Goal: Obtain resource: Download file/media

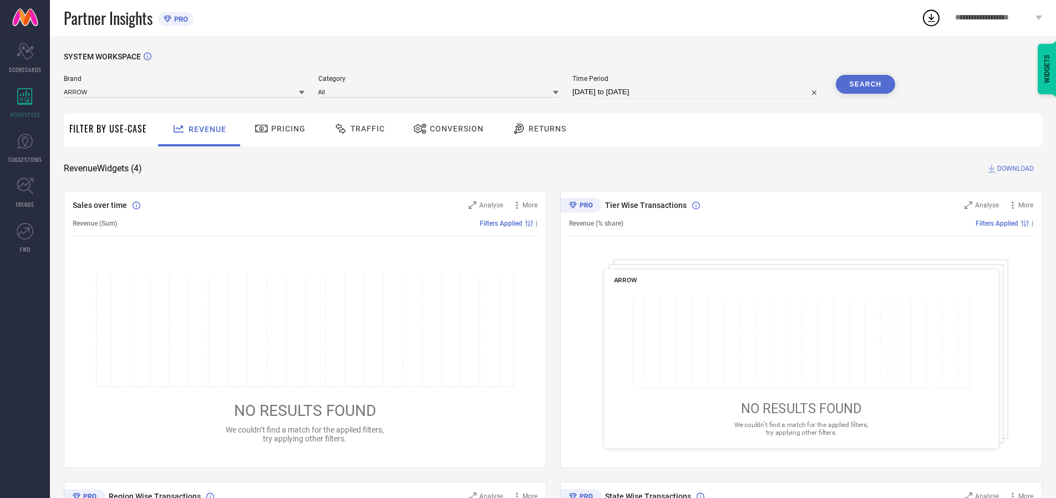
click at [357, 129] on span "Traffic" at bounding box center [368, 128] width 34 height 9
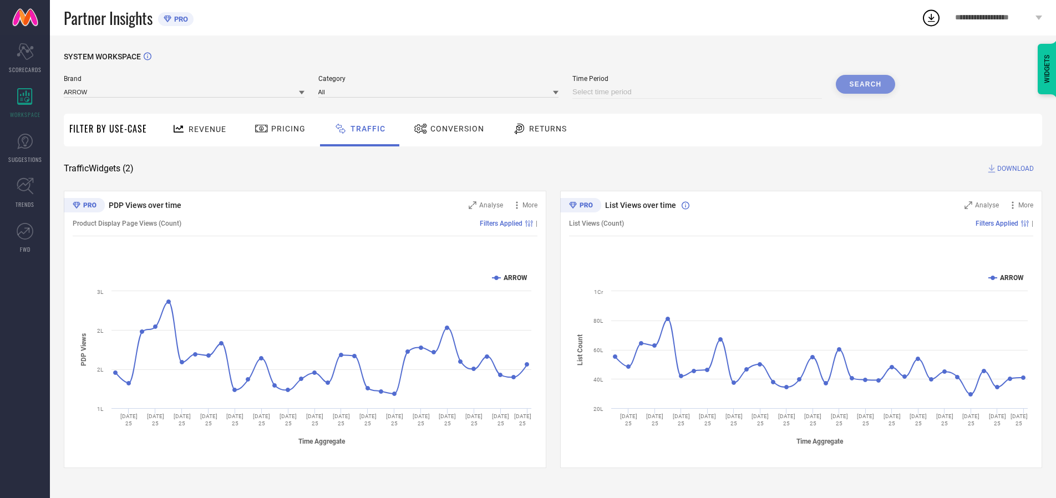
click at [699, 92] on input at bounding box center [698, 91] width 250 height 13
select select "7"
select select "2025"
select select "8"
select select "2025"
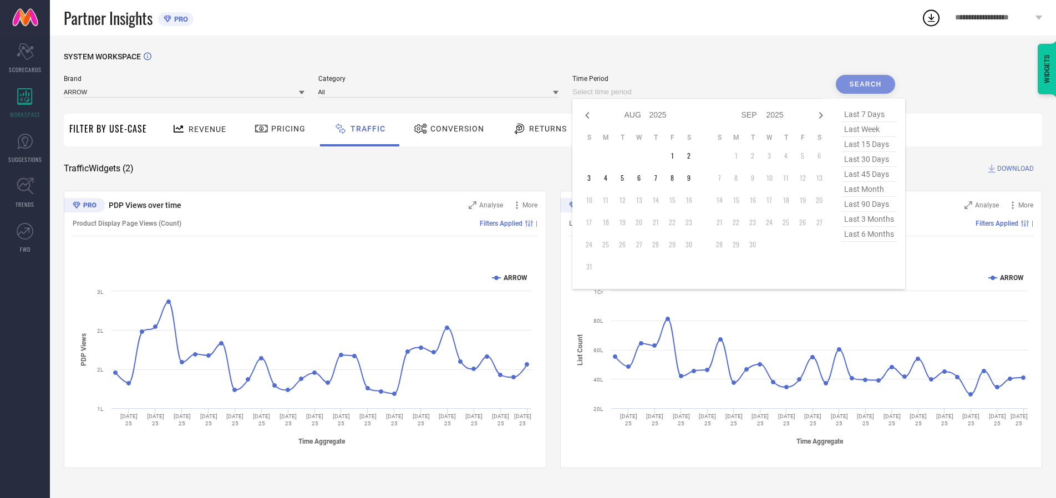
click at [643, 178] on td "6" at bounding box center [639, 178] width 17 height 17
type input "[DATE] to [DATE]"
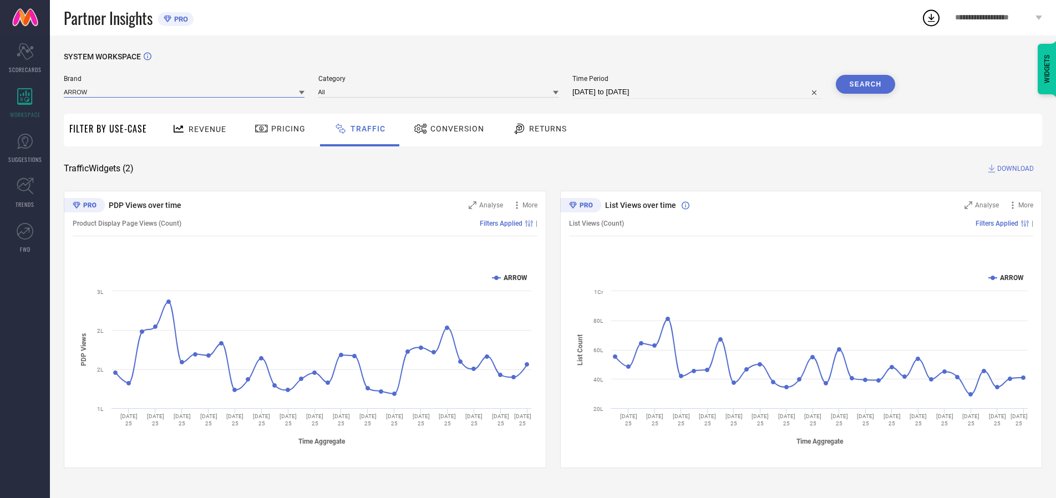
click at [185, 92] on input at bounding box center [184, 92] width 241 height 12
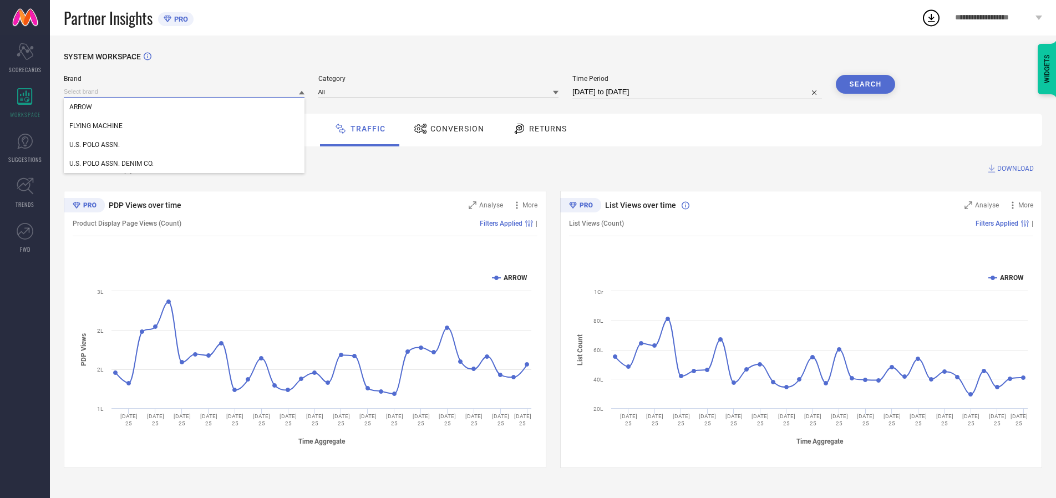
click at [185, 92] on input at bounding box center [184, 92] width 241 height 12
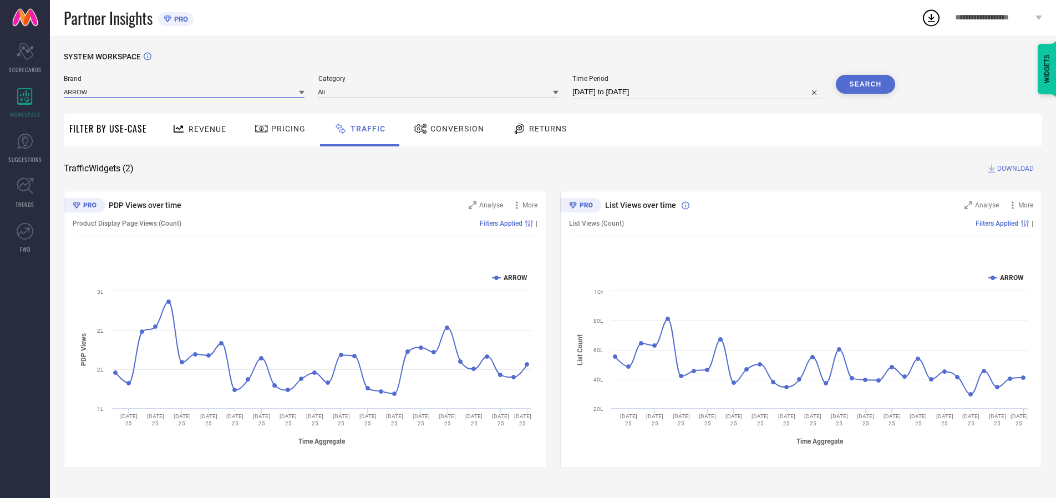
click at [185, 92] on input at bounding box center [184, 92] width 241 height 12
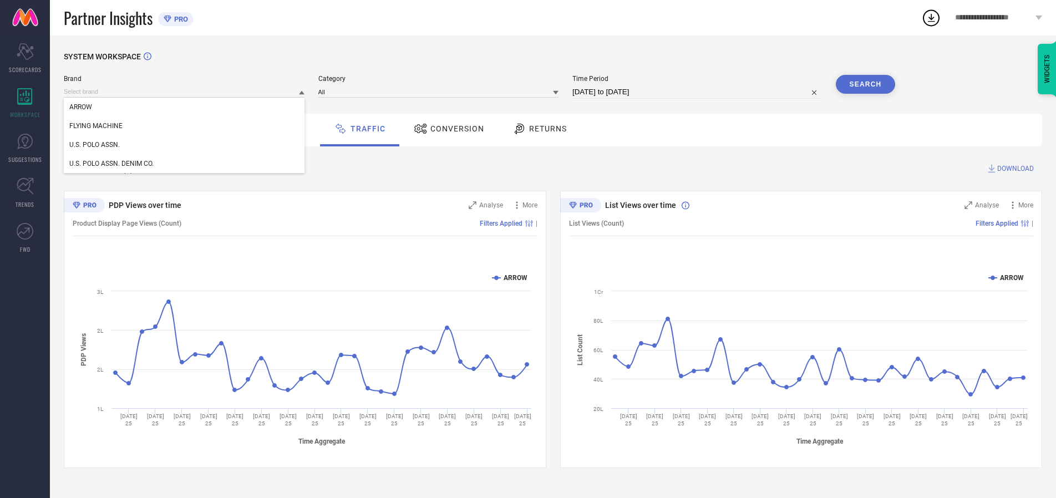
click at [185, 145] on div "U.S. POLO ASSN." at bounding box center [184, 144] width 241 height 19
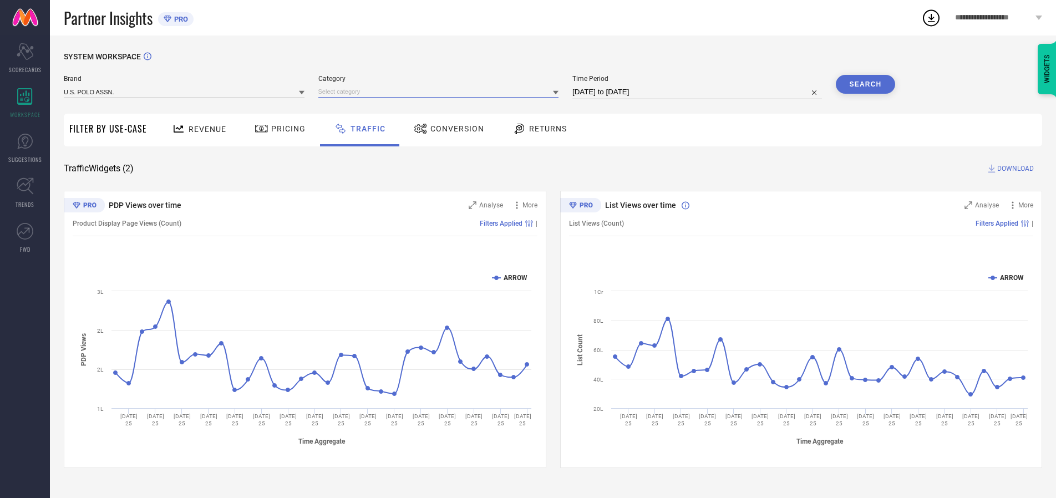
click at [441, 92] on input at bounding box center [438, 92] width 241 height 12
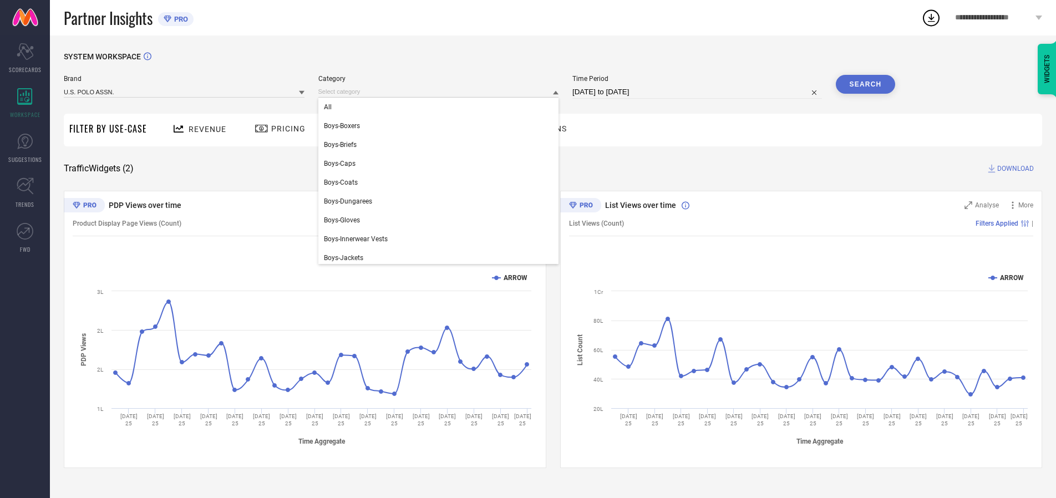
click at [441, 107] on div "All" at bounding box center [438, 107] width 241 height 19
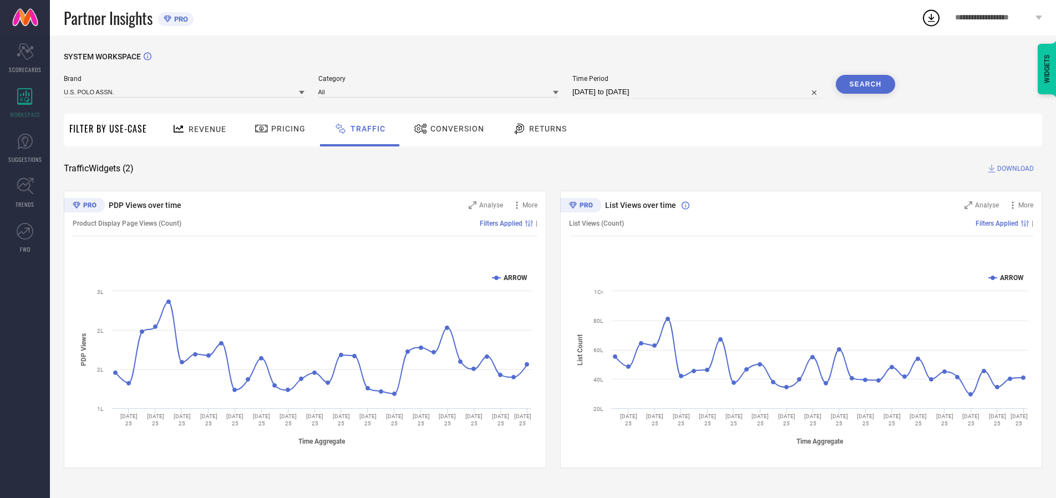
click at [866, 84] on button "Search" at bounding box center [866, 84] width 60 height 19
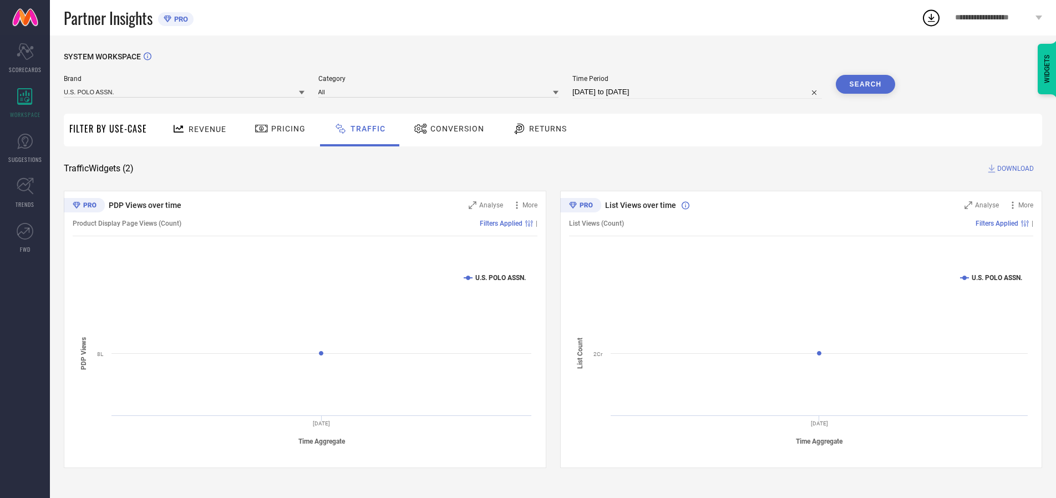
click at [1014, 169] on span "DOWNLOAD" at bounding box center [1016, 168] width 37 height 11
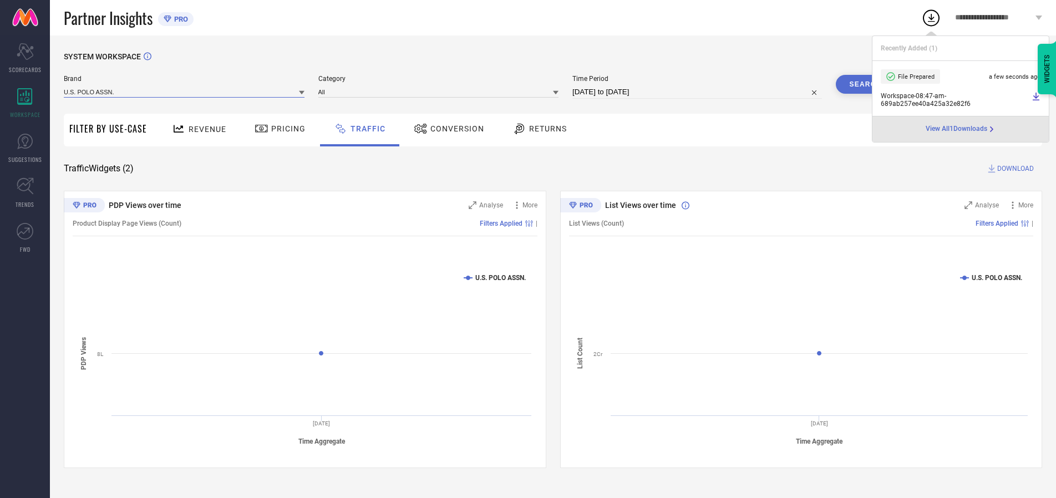
click at [185, 92] on input at bounding box center [184, 92] width 241 height 12
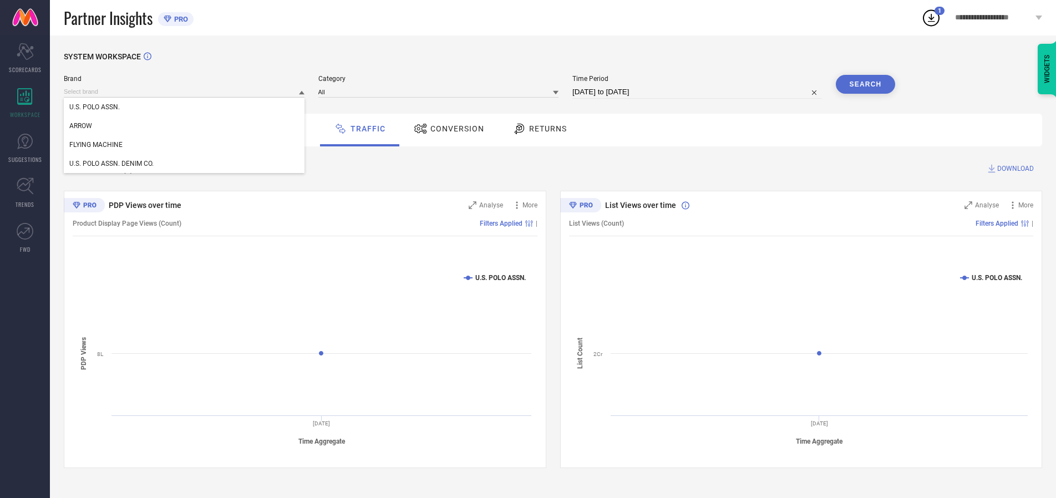
click at [185, 164] on div "U.S. POLO ASSN. DENIM CO." at bounding box center [184, 163] width 241 height 19
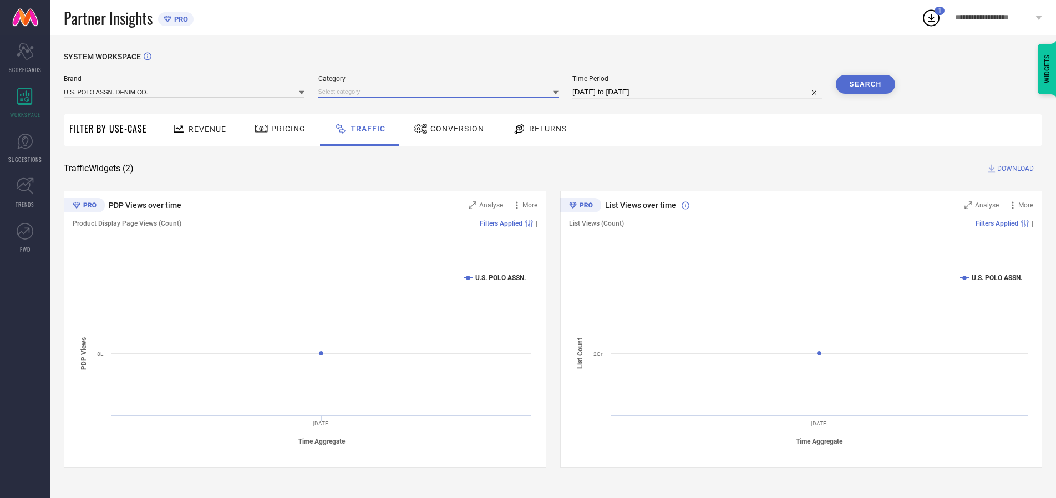
click at [441, 92] on input at bounding box center [438, 92] width 241 height 12
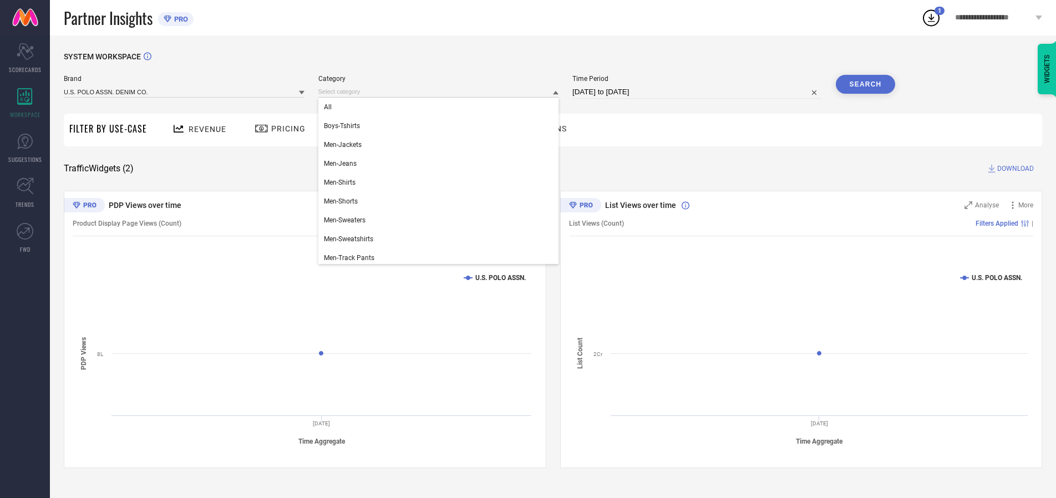
click at [441, 107] on div "All" at bounding box center [438, 107] width 241 height 19
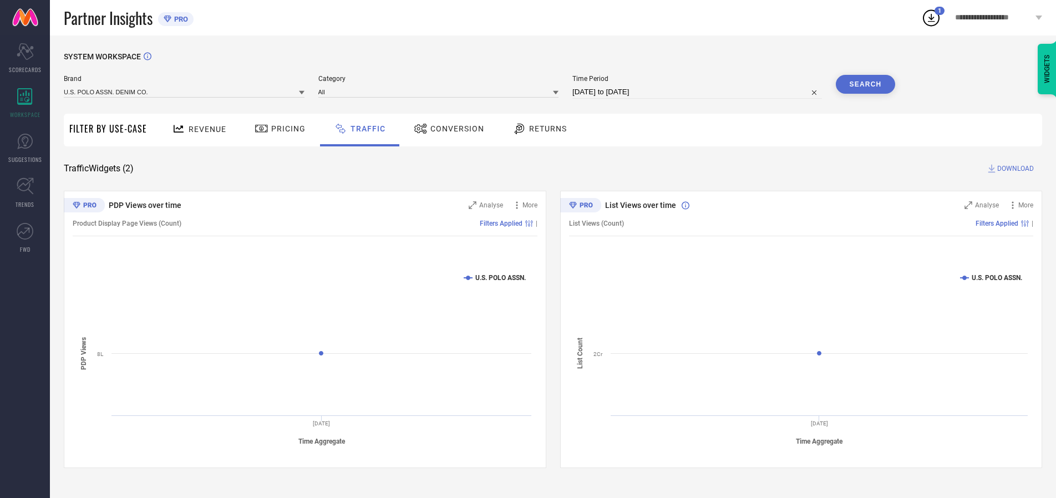
click at [866, 84] on button "Search" at bounding box center [866, 84] width 60 height 19
click at [1014, 169] on span "DOWNLOAD" at bounding box center [1016, 168] width 37 height 11
click at [699, 92] on input at bounding box center [698, 91] width 250 height 13
select select "7"
select select "2025"
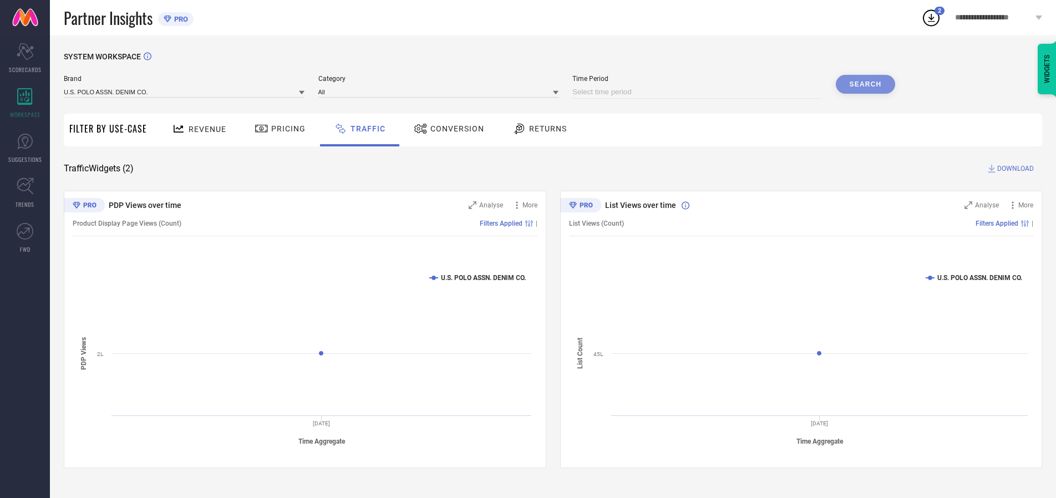
select select "8"
select select "2025"
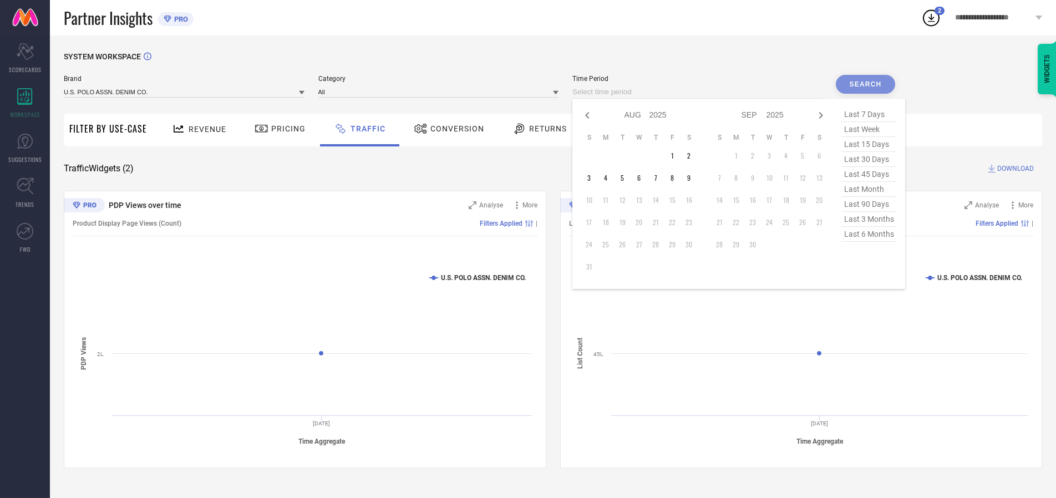
click at [659, 178] on td "7" at bounding box center [656, 178] width 17 height 17
type input "[DATE] to [DATE]"
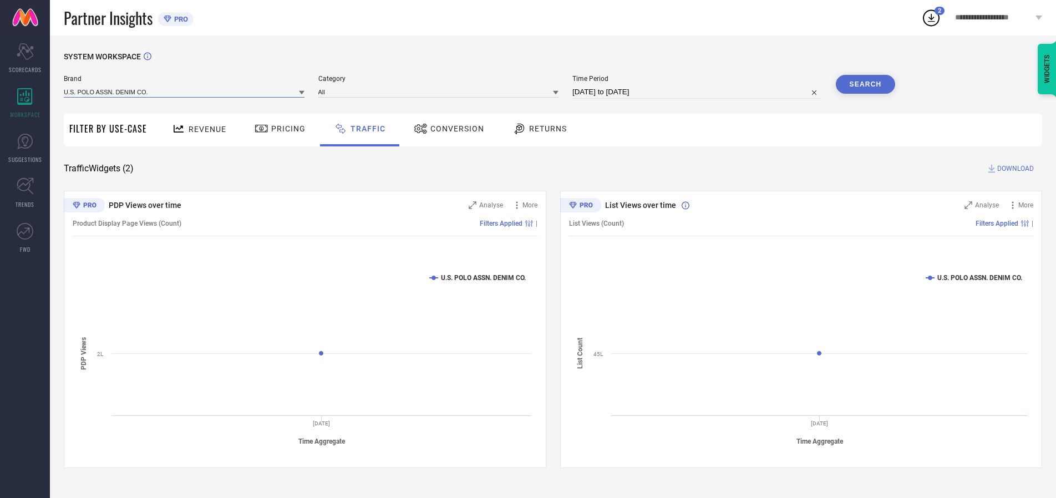
click at [185, 92] on input at bounding box center [184, 92] width 241 height 12
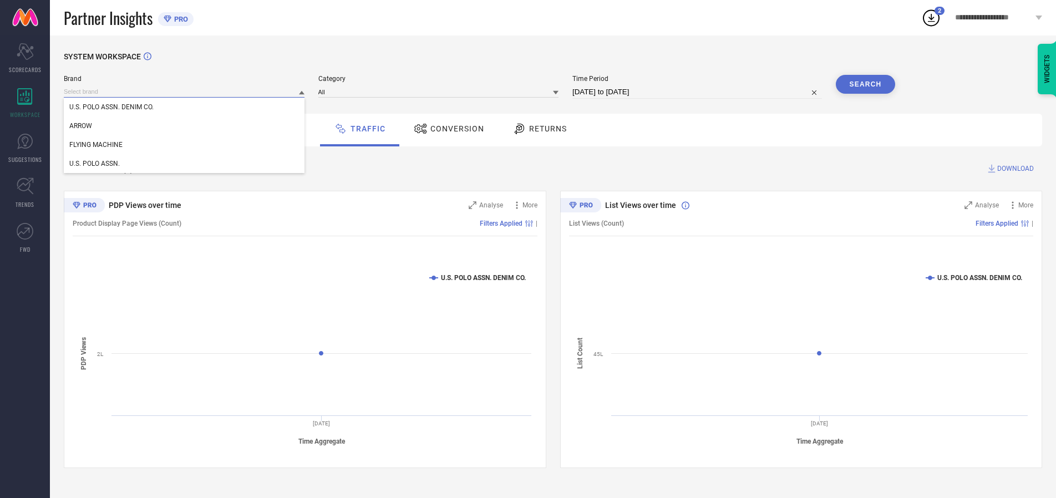
click at [185, 92] on input at bounding box center [184, 92] width 241 height 12
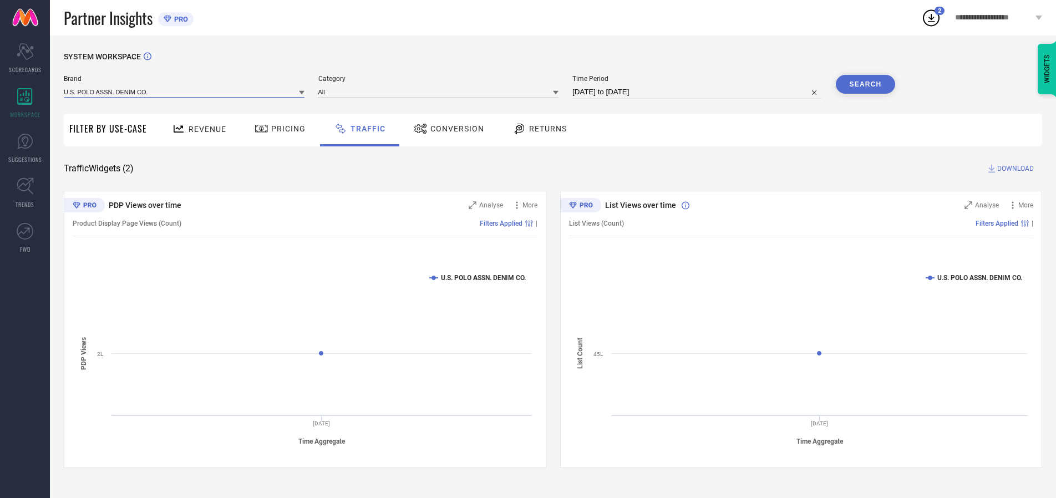
click at [185, 92] on input at bounding box center [184, 92] width 241 height 12
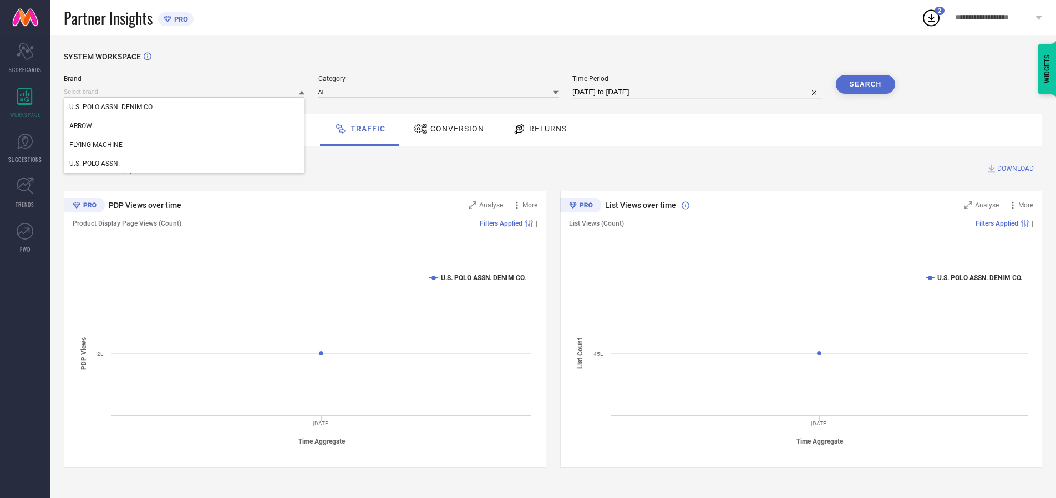
click at [185, 107] on div "U.S. POLO ASSN. DENIM CO." at bounding box center [184, 107] width 241 height 19
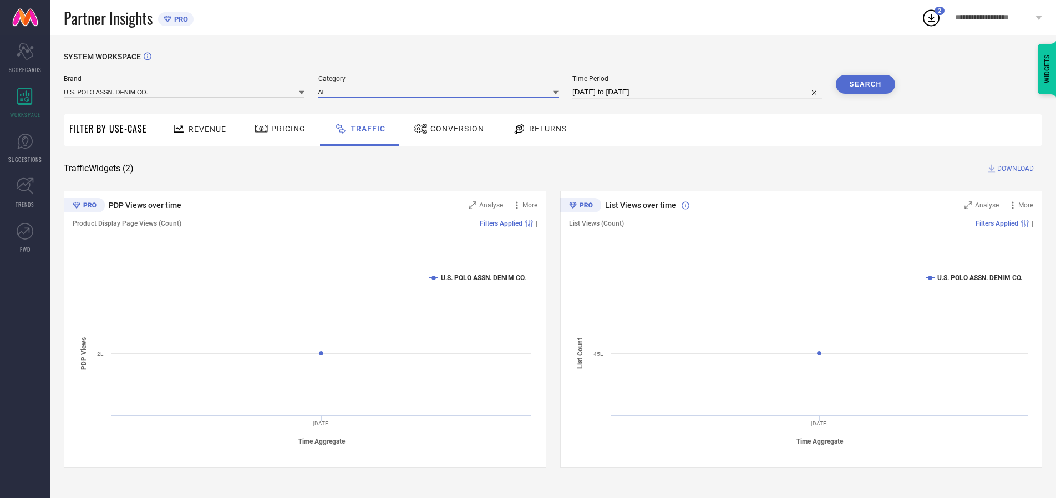
click at [441, 92] on input at bounding box center [438, 92] width 241 height 12
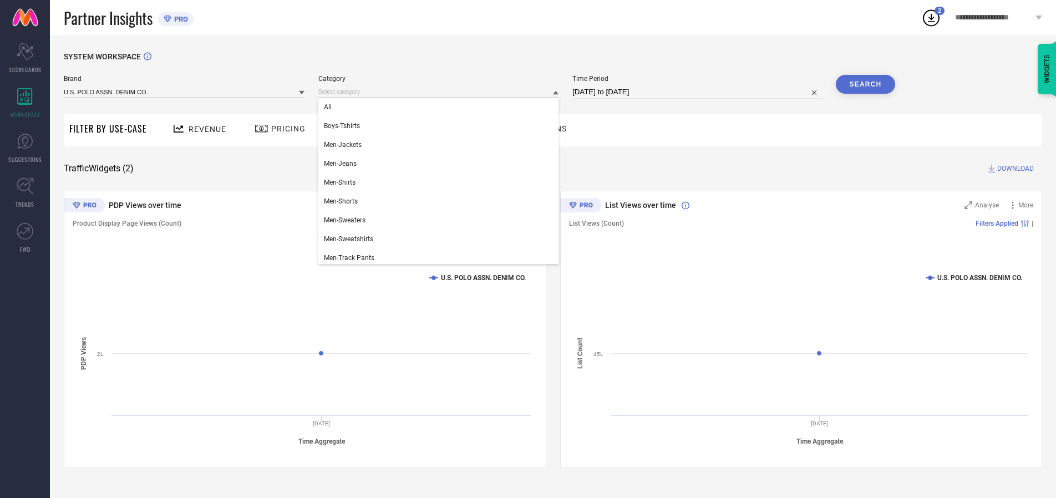
click at [441, 107] on div "All" at bounding box center [438, 107] width 241 height 19
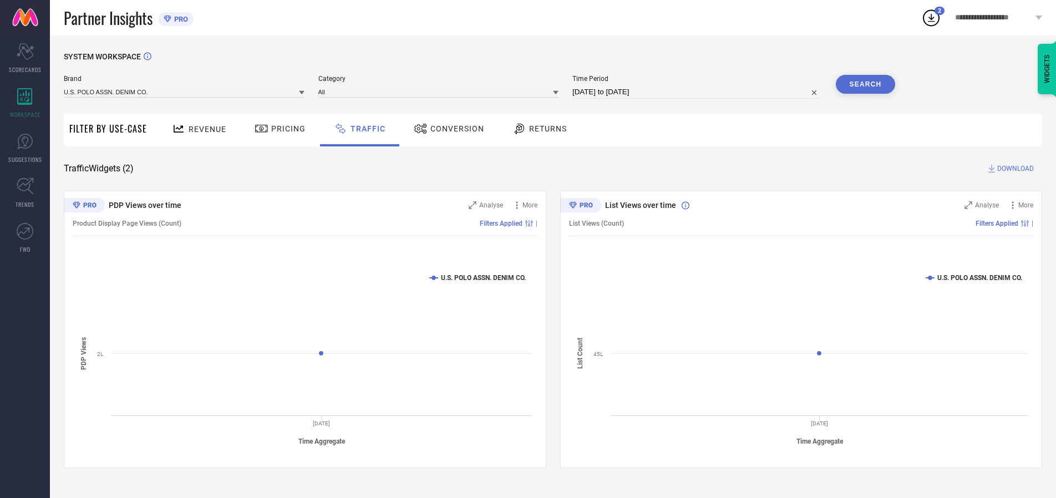
click at [866, 84] on button "Search" at bounding box center [866, 84] width 60 height 19
click at [1014, 169] on span "DOWNLOAD" at bounding box center [1016, 168] width 37 height 11
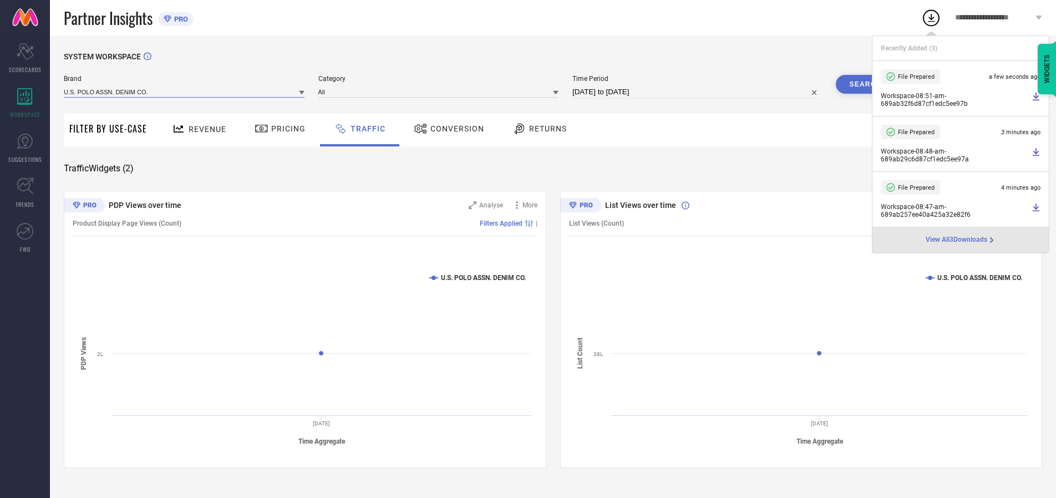
click at [185, 92] on input at bounding box center [184, 92] width 241 height 12
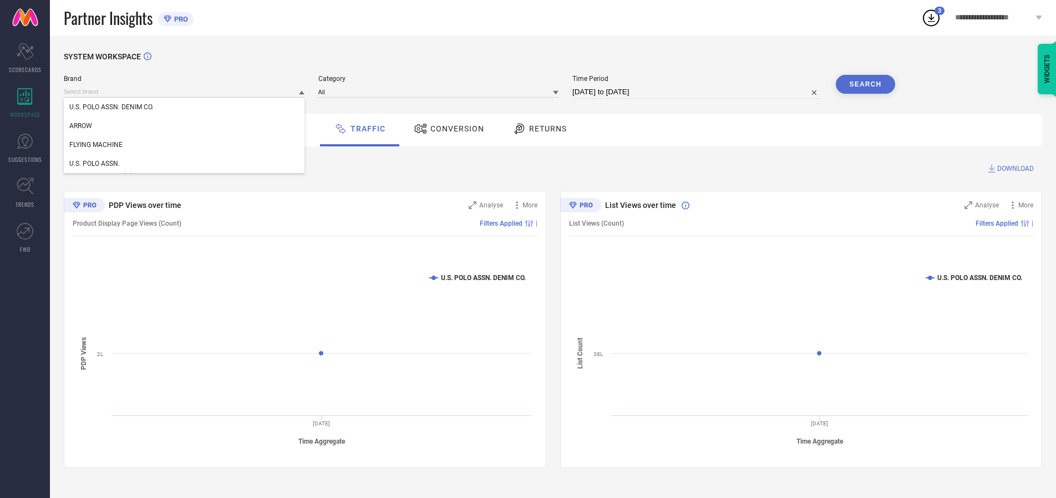
click at [185, 164] on div "U.S. POLO ASSN." at bounding box center [184, 163] width 241 height 19
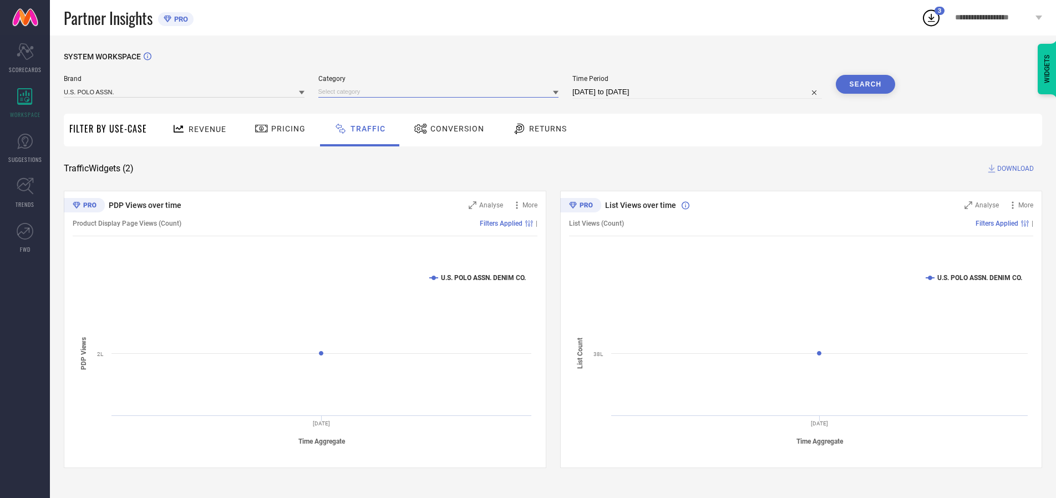
click at [441, 92] on input at bounding box center [438, 92] width 241 height 12
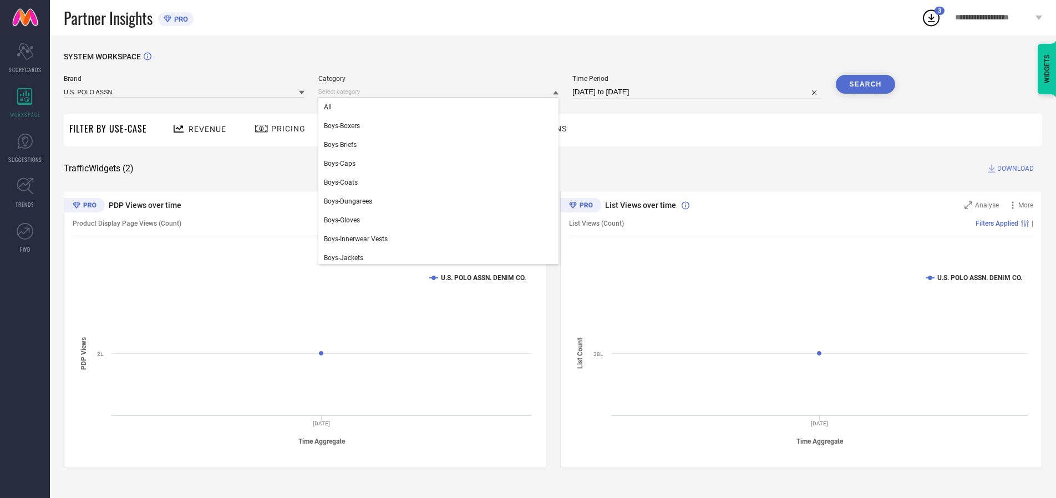
click at [441, 107] on div "All" at bounding box center [438, 107] width 241 height 19
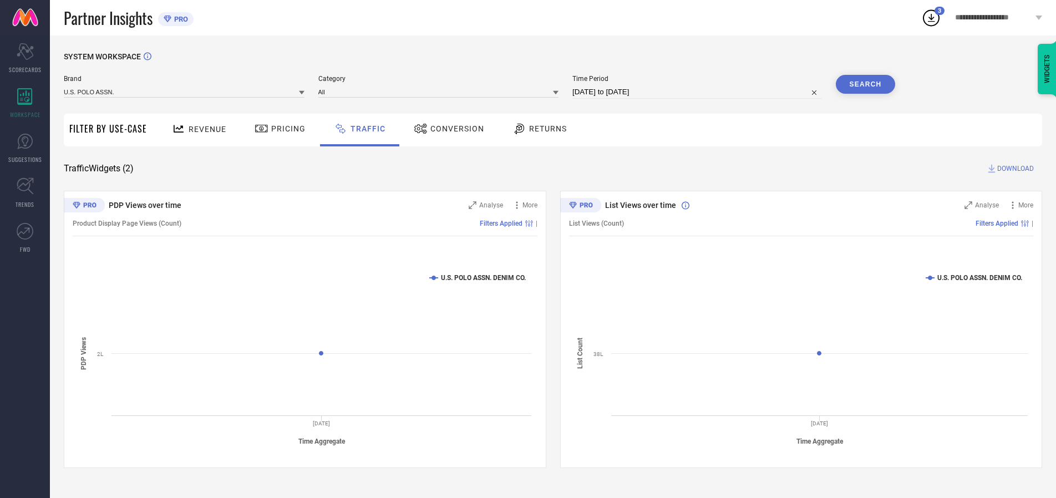
click at [866, 84] on button "Search" at bounding box center [866, 84] width 60 height 19
click at [1014, 169] on span "DOWNLOAD" at bounding box center [1016, 168] width 37 height 11
click at [699, 92] on input at bounding box center [698, 91] width 250 height 13
select select "7"
select select "2025"
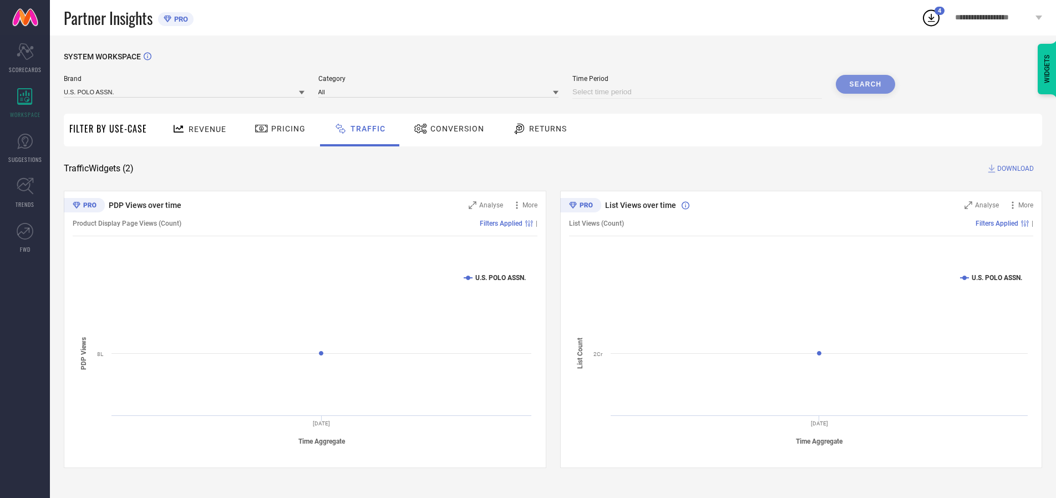
select select "8"
select select "2025"
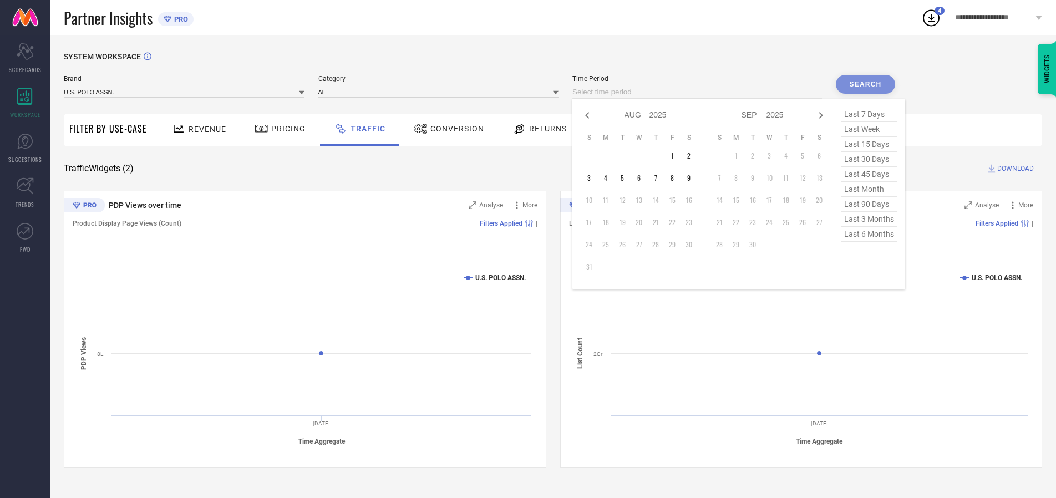
click at [676, 178] on td "8" at bounding box center [672, 178] width 17 height 17
type input "[DATE] to [DATE]"
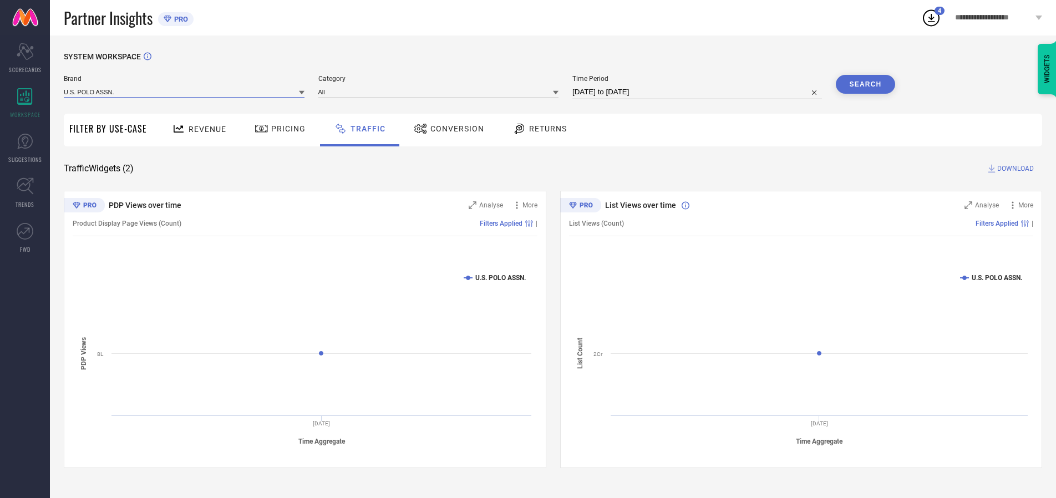
click at [185, 92] on input at bounding box center [184, 92] width 241 height 12
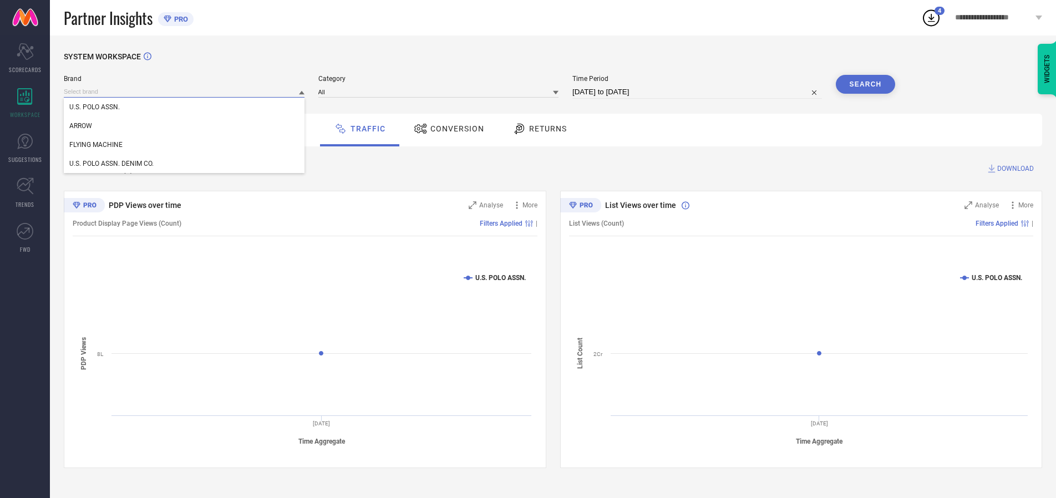
click at [185, 92] on input at bounding box center [184, 92] width 241 height 12
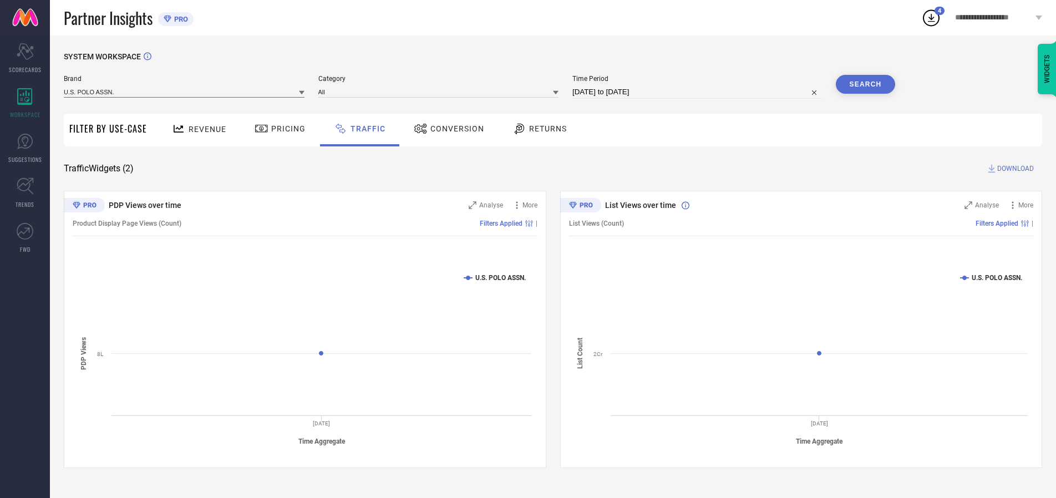
click at [185, 92] on input at bounding box center [184, 92] width 241 height 12
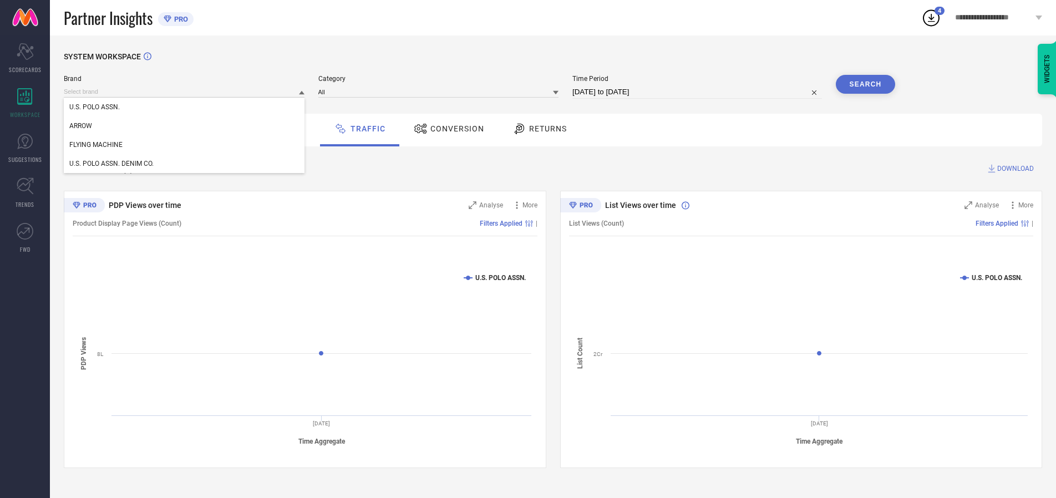
click at [185, 107] on div "U.S. POLO ASSN." at bounding box center [184, 107] width 241 height 19
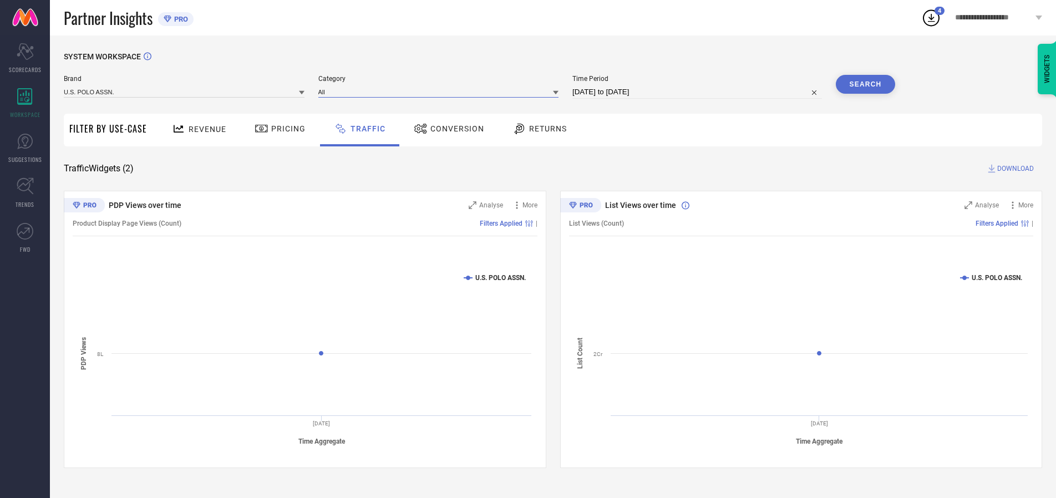
click at [441, 92] on input at bounding box center [438, 92] width 241 height 12
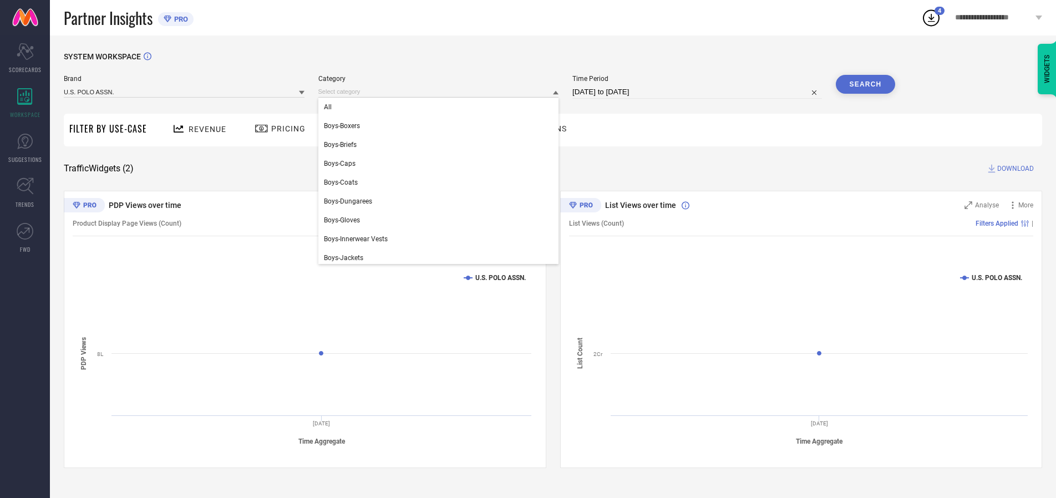
click at [441, 107] on div "All" at bounding box center [438, 107] width 241 height 19
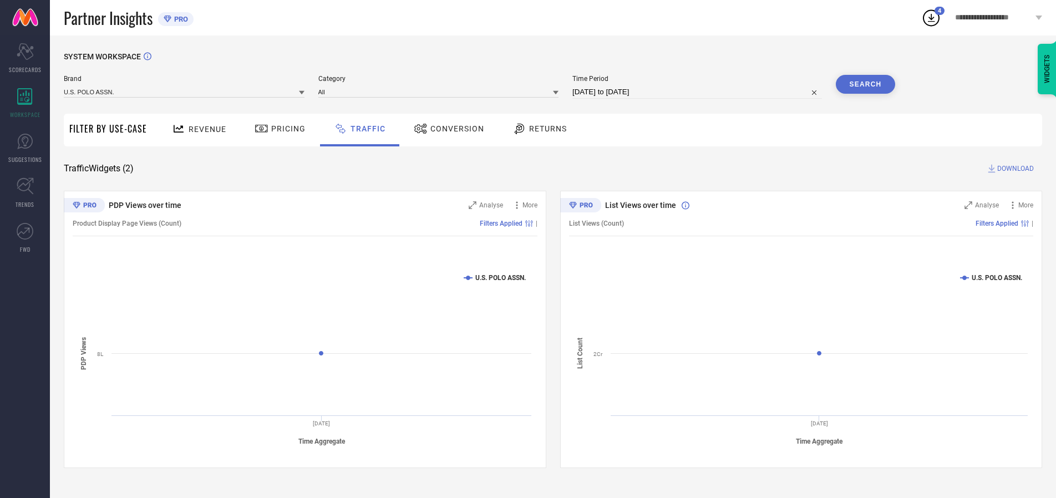
click at [866, 84] on button "Search" at bounding box center [866, 84] width 60 height 19
click at [1014, 169] on span "DOWNLOAD" at bounding box center [1016, 168] width 37 height 11
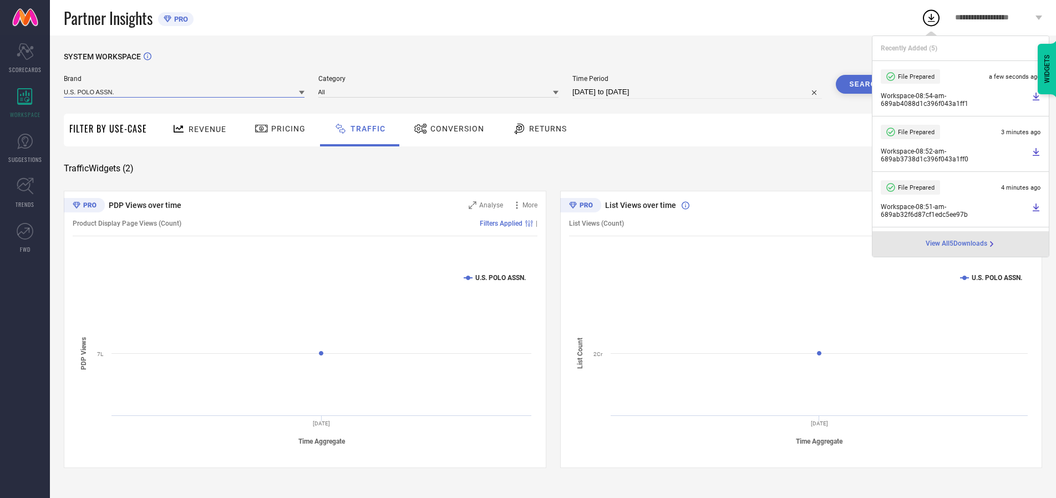
click at [185, 92] on input at bounding box center [184, 92] width 241 height 12
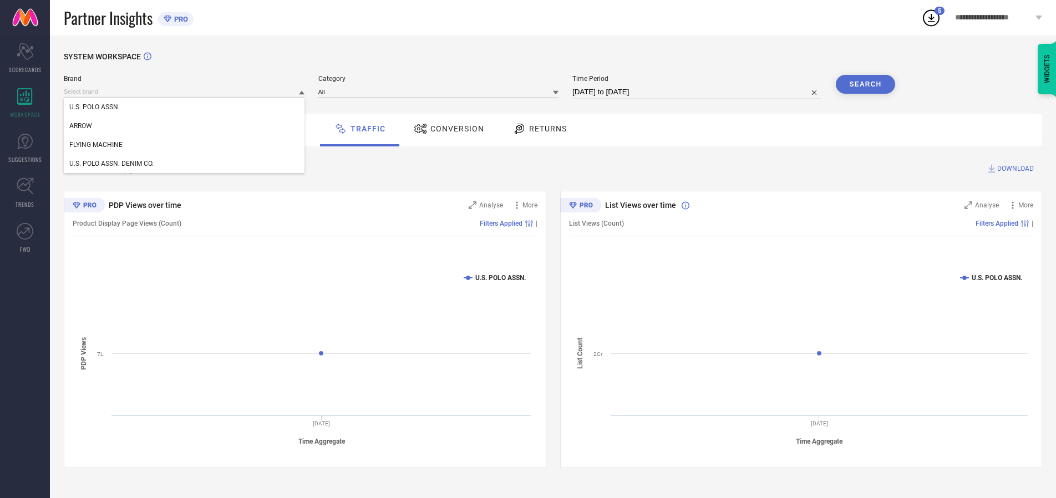
click at [185, 164] on div "U.S. POLO ASSN. DENIM CO." at bounding box center [184, 163] width 241 height 19
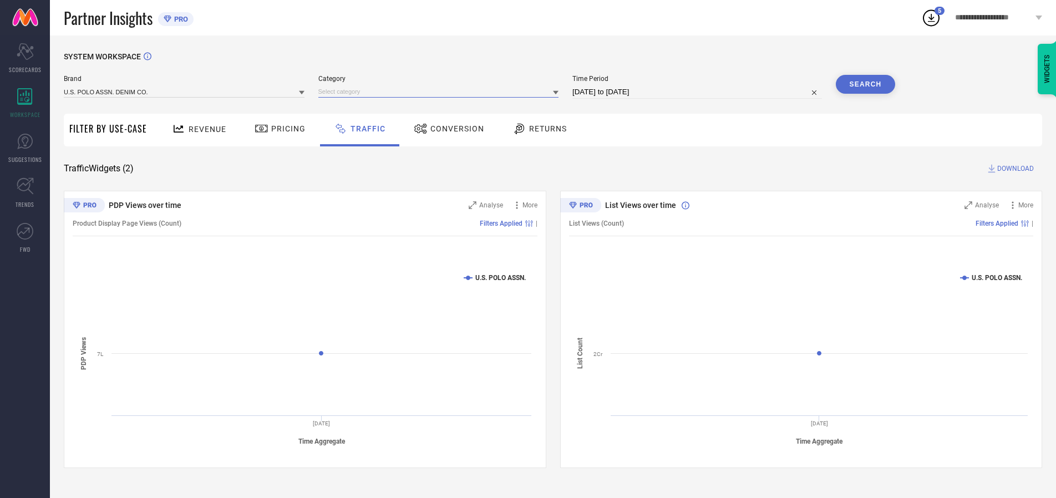
click at [441, 92] on input at bounding box center [438, 92] width 241 height 12
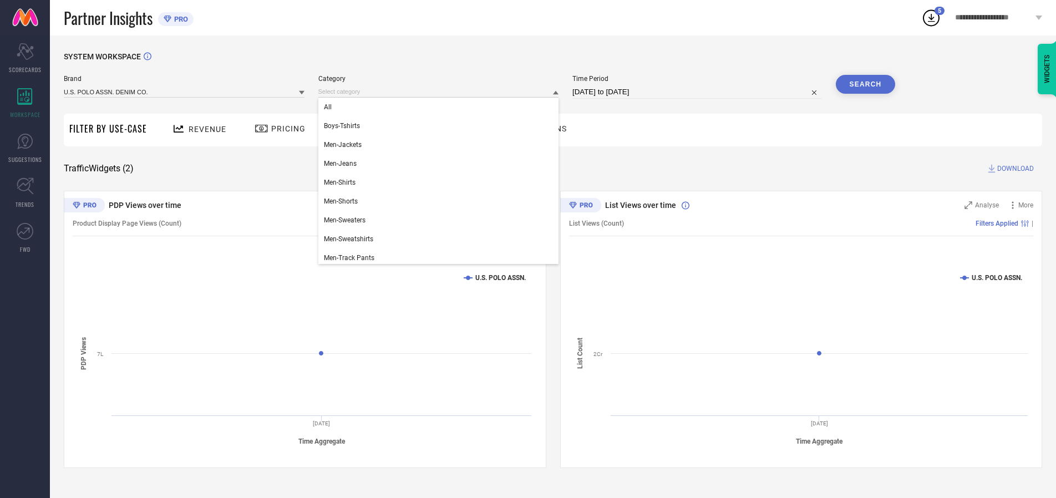
click at [441, 107] on div "All" at bounding box center [438, 107] width 241 height 19
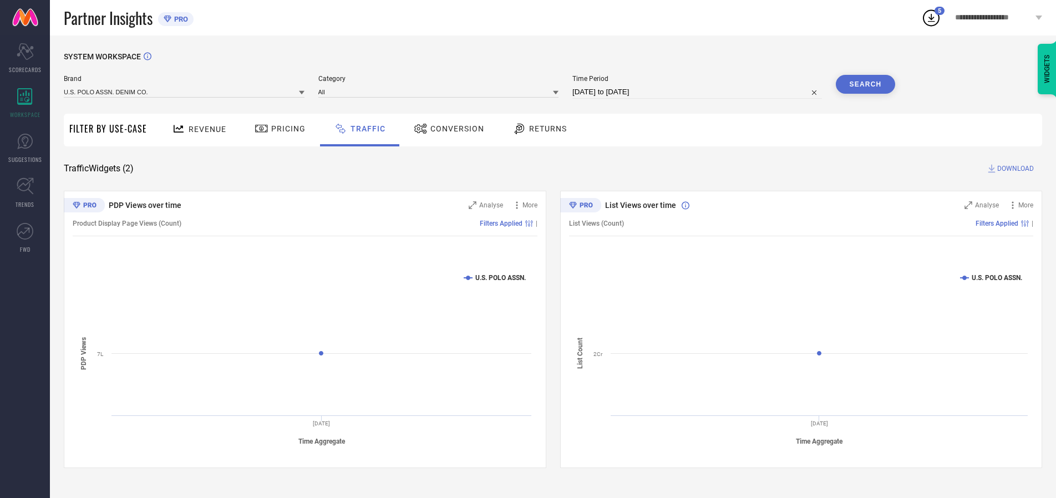
click at [866, 84] on button "Search" at bounding box center [866, 84] width 60 height 19
click at [1014, 169] on span "DOWNLOAD" at bounding box center [1016, 168] width 37 height 11
click at [699, 92] on input at bounding box center [698, 91] width 250 height 13
select select "7"
select select "2025"
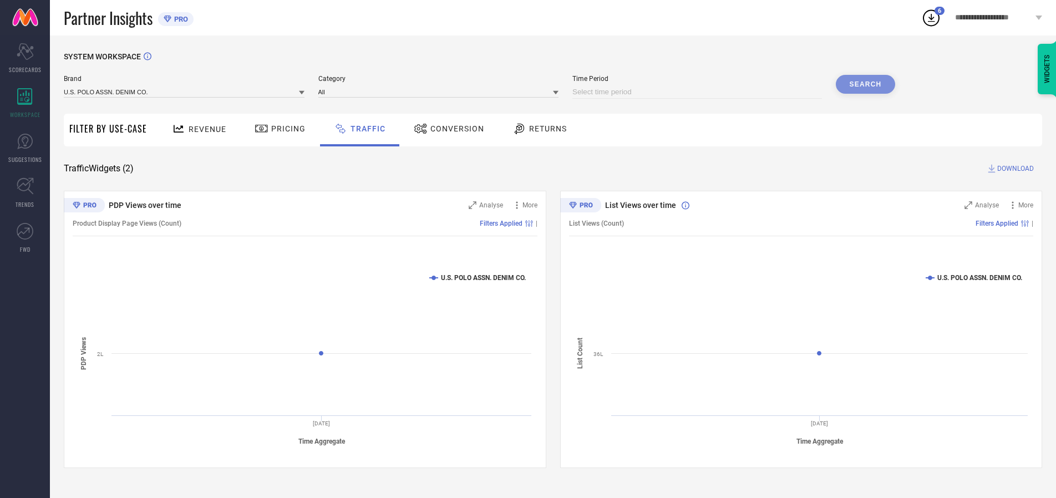
select select "8"
select select "2025"
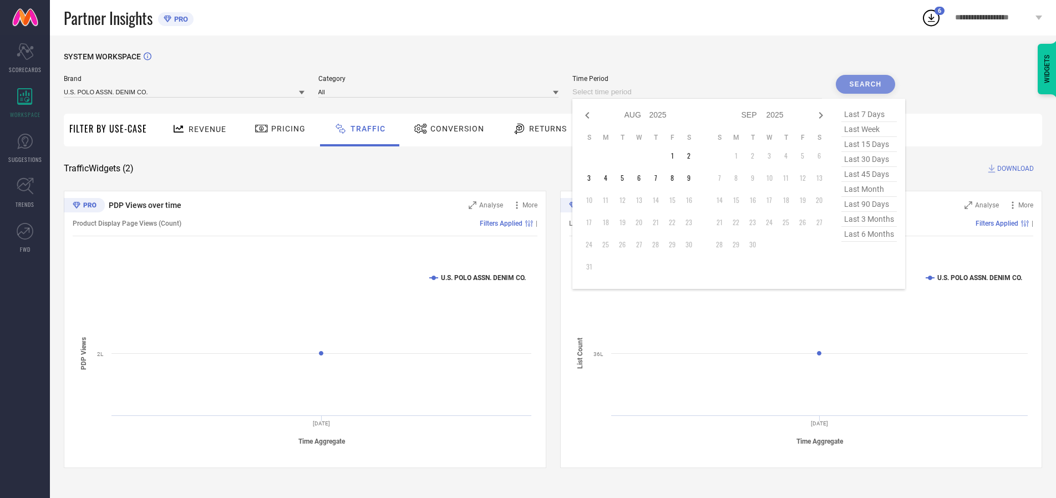
click at [692, 178] on td "9" at bounding box center [689, 178] width 17 height 17
type input "[DATE] to [DATE]"
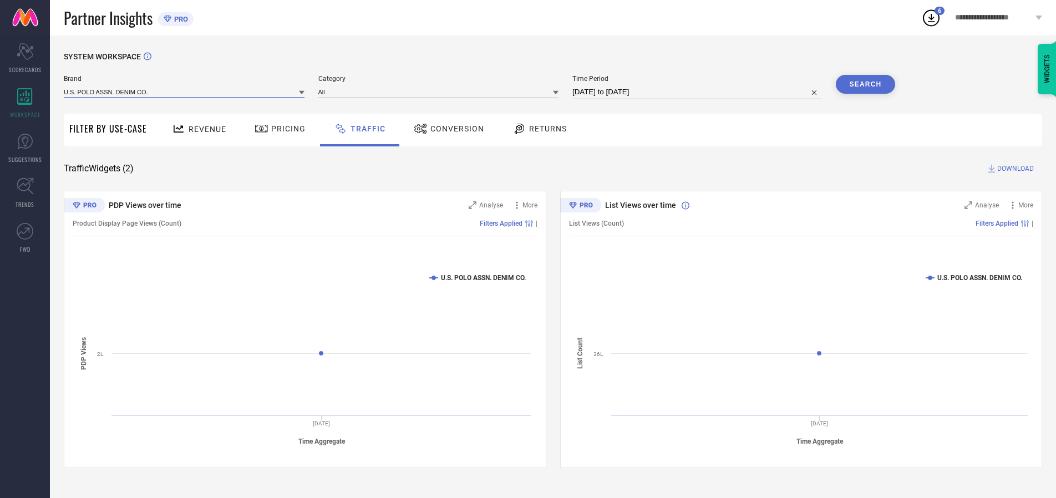
click at [185, 92] on input at bounding box center [184, 92] width 241 height 12
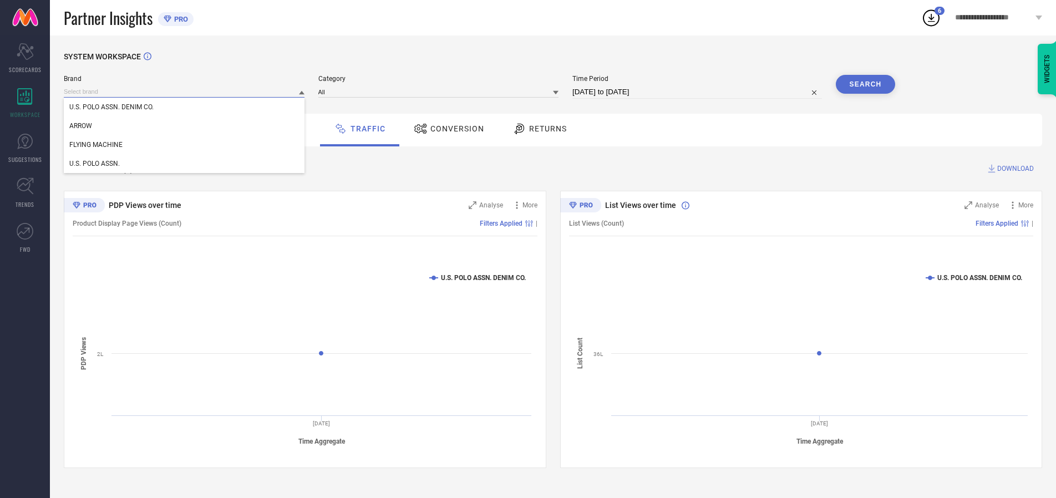
click at [185, 92] on input at bounding box center [184, 92] width 241 height 12
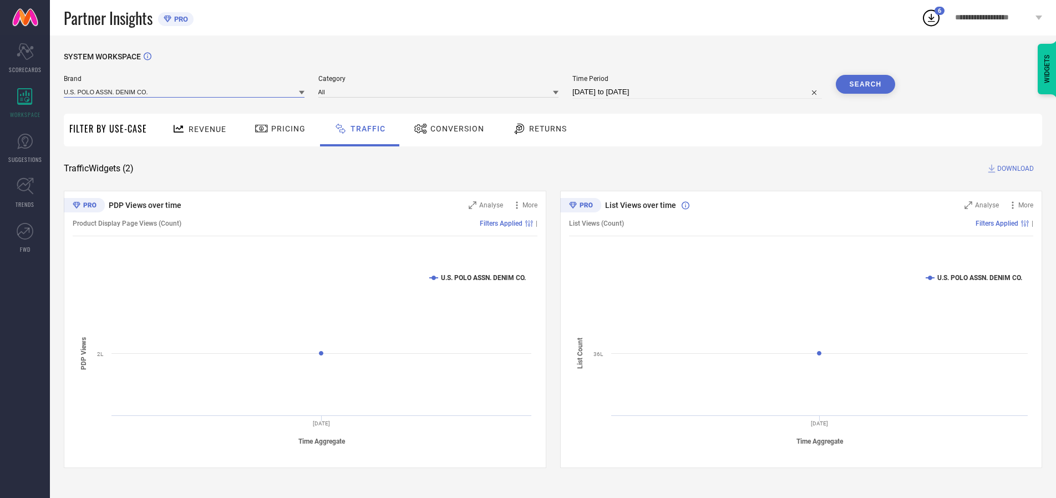
click at [185, 92] on input at bounding box center [184, 92] width 241 height 12
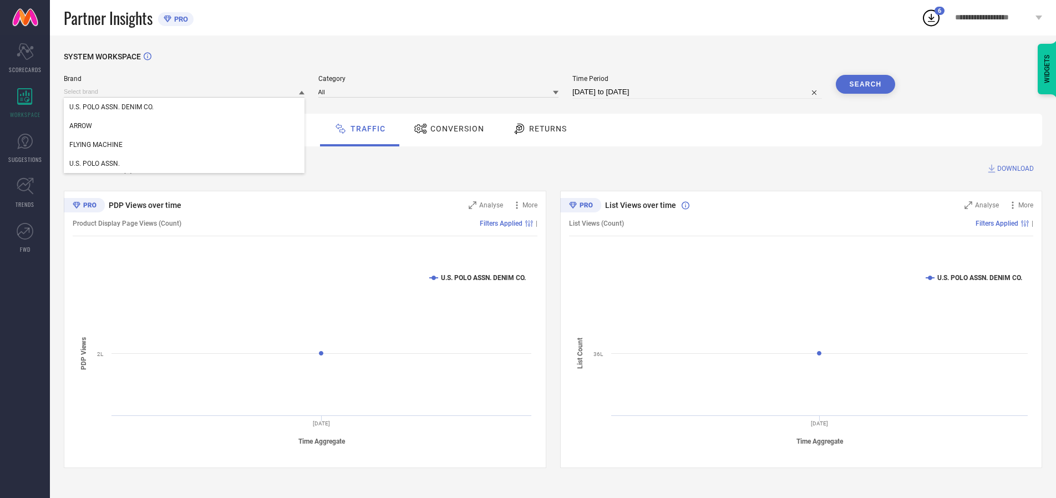
click at [185, 107] on div "U.S. POLO ASSN. DENIM CO." at bounding box center [184, 107] width 241 height 19
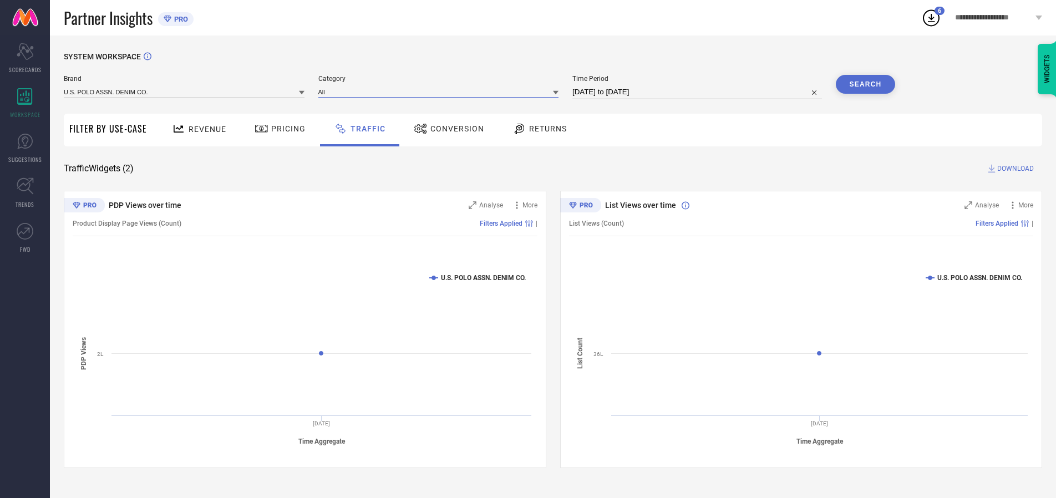
click at [441, 92] on input at bounding box center [438, 92] width 241 height 12
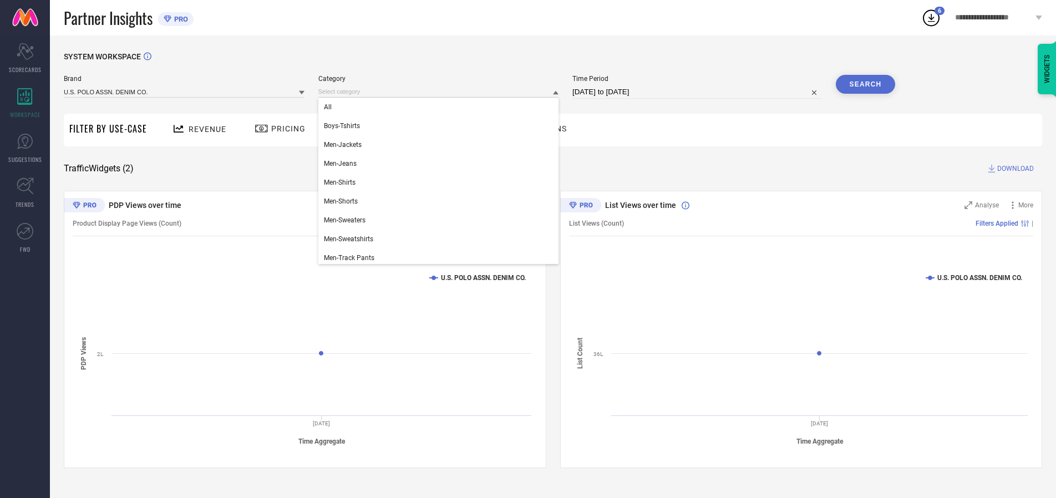
click at [441, 107] on div "All" at bounding box center [438, 107] width 241 height 19
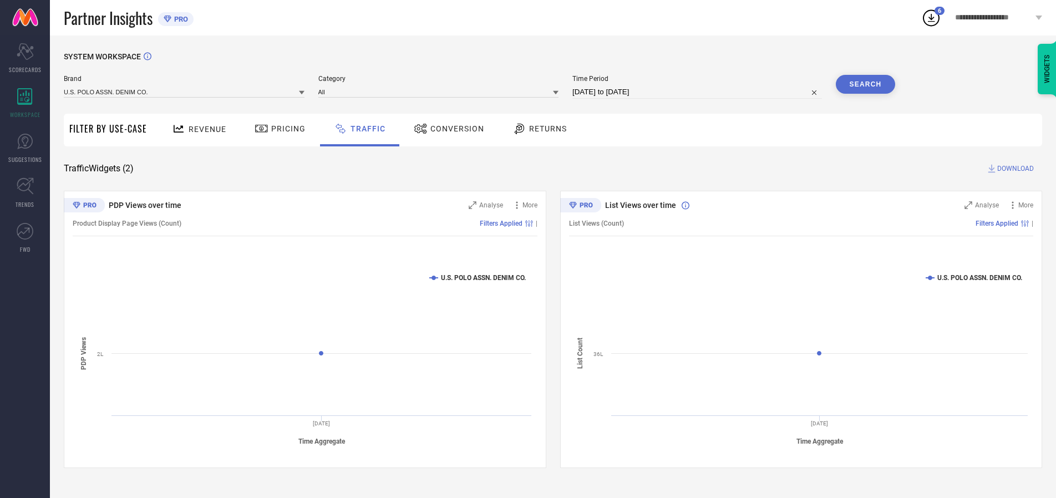
click at [866, 84] on button "Search" at bounding box center [866, 84] width 60 height 19
click at [1014, 169] on span "DOWNLOAD" at bounding box center [1016, 168] width 37 height 11
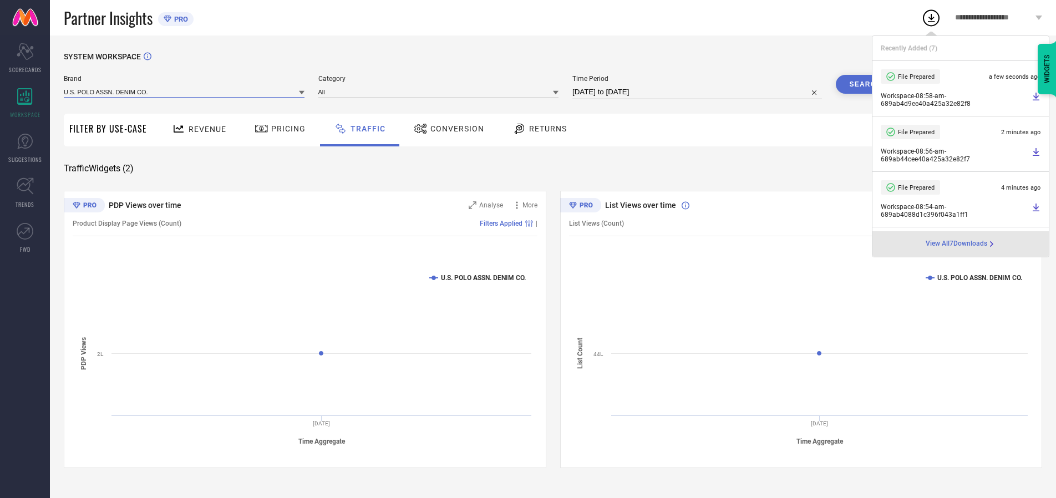
click at [185, 92] on input at bounding box center [184, 92] width 241 height 12
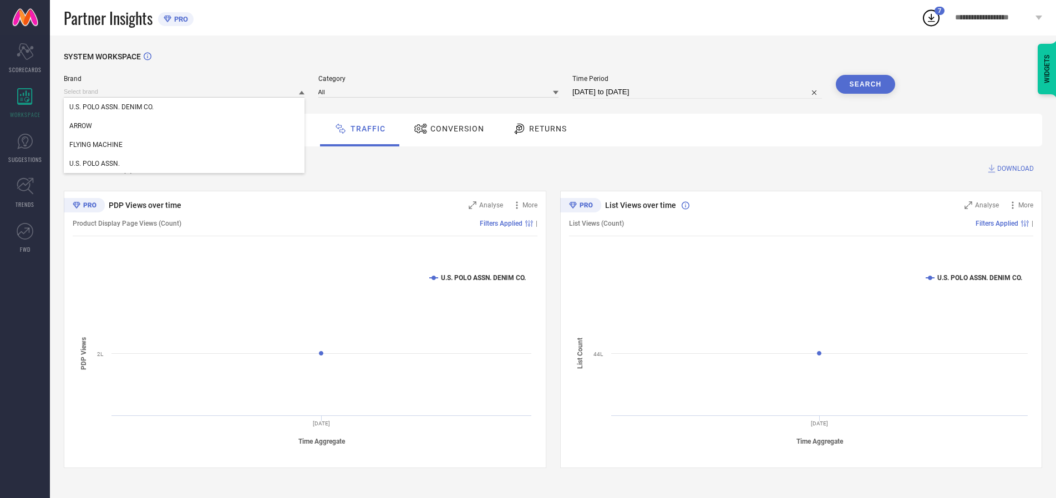
click at [185, 164] on div "U.S. POLO ASSN." at bounding box center [184, 163] width 241 height 19
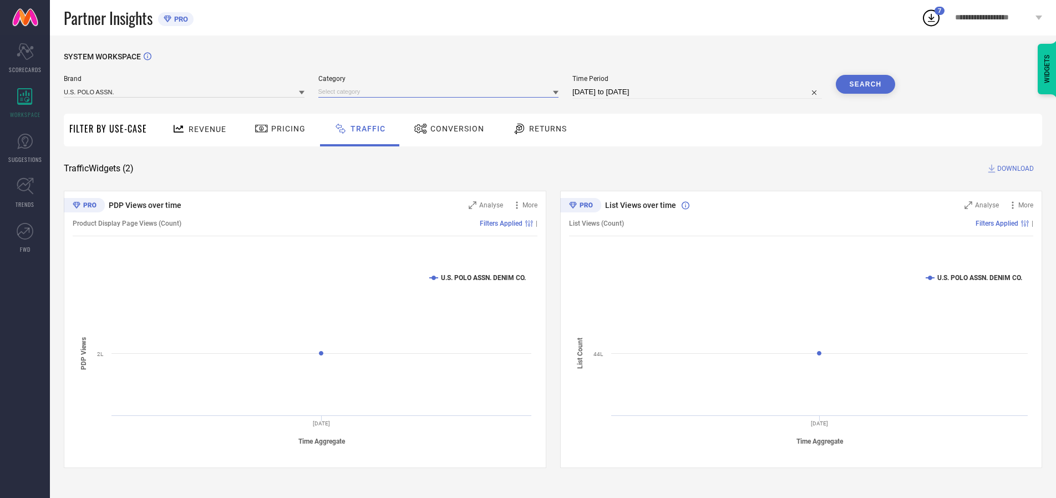
click at [441, 92] on input at bounding box center [438, 92] width 241 height 12
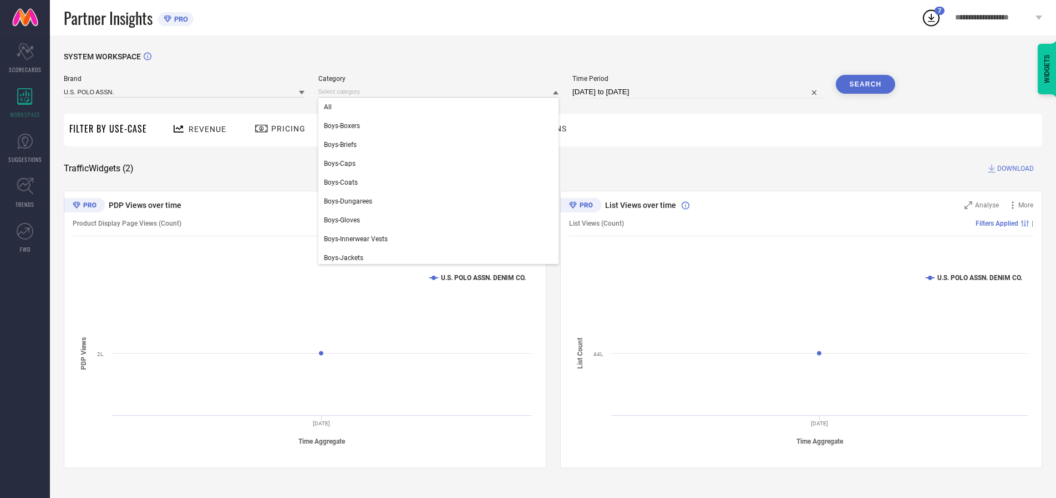
click at [441, 107] on div "All" at bounding box center [438, 107] width 241 height 19
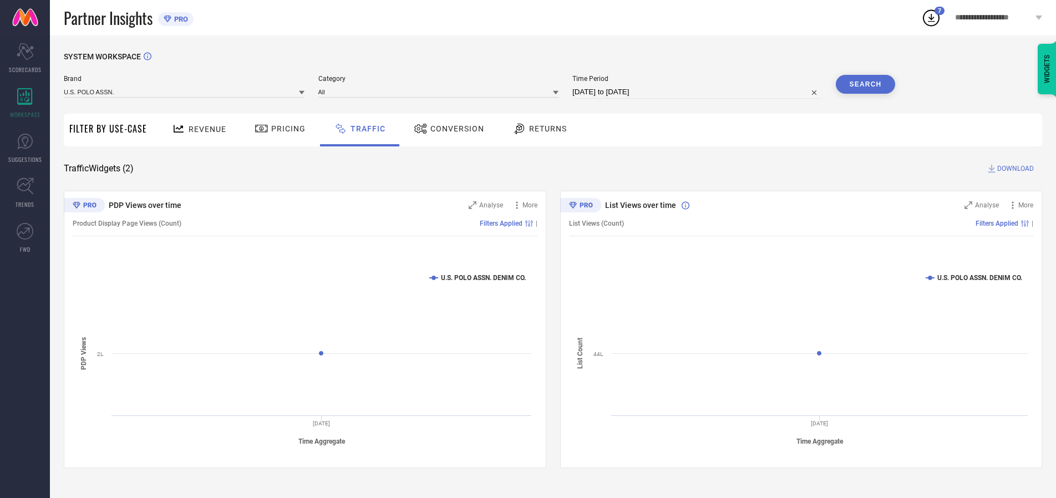
click at [866, 84] on button "Search" at bounding box center [866, 84] width 60 height 19
click at [1014, 169] on span "DOWNLOAD" at bounding box center [1016, 168] width 37 height 11
